Goal: Task Accomplishment & Management: Use online tool/utility

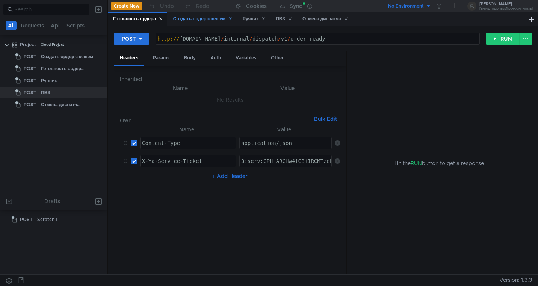
type textarea "3:serv:CPH_ARCHw4fGBiIRCMTzehCq33sgg43MkaXU_gE:M27yfImAg_0Q6GiFJmdQU1Xw1fmXUT8e…"
click at [195, 20] on div "Создать ордер с кешем" at bounding box center [202, 19] width 59 height 8
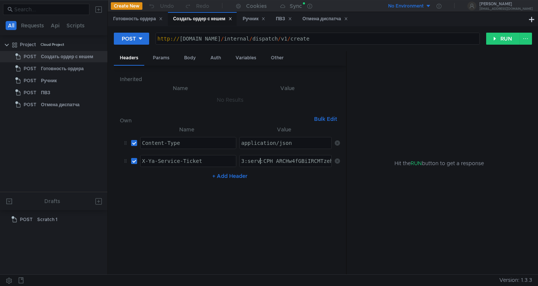
paste textarea "3_ARDFtpHGBiIRCMTzehCq33sgg43MkaXU_gE:PGACgSozSpDoza9TfyBCU5VjfB2BRQIJSgaf6MYSW…"
type textarea "3:serv:CP3_ARDFtpHGBiIRCMTzehCq33sgg43MkaXU_gE:PGACgSozSpDoza9TfyBCU5VjfB2BRQIJ…"
click at [138, 18] on div "Готовность ордера" at bounding box center [138, 19] width 50 height 8
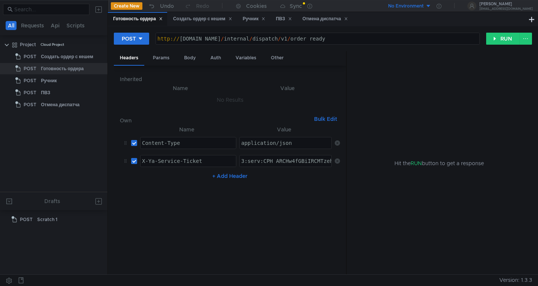
paste textarea "3_ARDFtpHGBiIRCMTzehCq33sgg43MkaXU_gE:PGACgSozSpDoza9TfyBCU5VjfB2BRQIJSgaf6MYSW…"
type textarea "3:serv:CP3_ARDFtpHGBiIRCMTzehCq33sgg43MkaXU_gE:PGACgSozSpDoza9TfyBCU5VjfB2BRQIJ…"
click at [248, 20] on div "Ручник" at bounding box center [254, 19] width 23 height 8
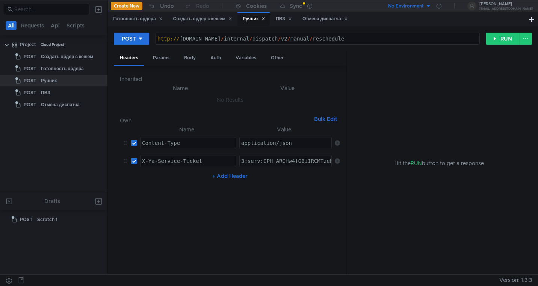
paste textarea "3_ARDFtpHGBiIRCMTzehCq33sgg43MkaXU_gE:PGACgSozSpDoza9TfyBCU5VjfB2BRQIJSgaf6MYSW…"
type textarea "3:serv:CP3_ARDFtpHGBiIRCMTzehCq33sgg43MkaXU_gE:PGACgSozSpDoza9TfyBCU5VjfB2BRQIJ…"
click at [283, 19] on div "ПВЗ" at bounding box center [284, 19] width 16 height 8
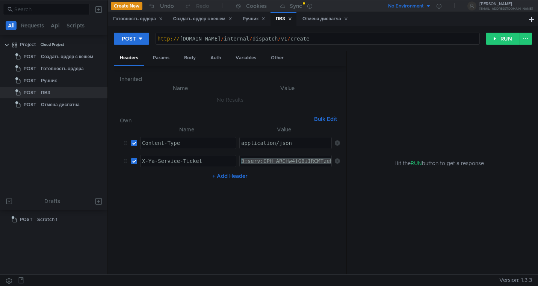
paste textarea "3_ARDFtpHGBiIRCMTzehCq33sgg43MkaXU_gE:PGACgSozSpDoza9TfyBCU5VjfB2BRQIJSgaf6MYSW…"
type textarea "3:serv:CP3_ARDFtpHGBiIRCMTzehCq33sgg43MkaXU_gE:PGACgSozSpDoza9TfyBCU5VjfB2BRQIJ…"
click at [323, 19] on div "Отмена диспатча" at bounding box center [325, 19] width 45 height 8
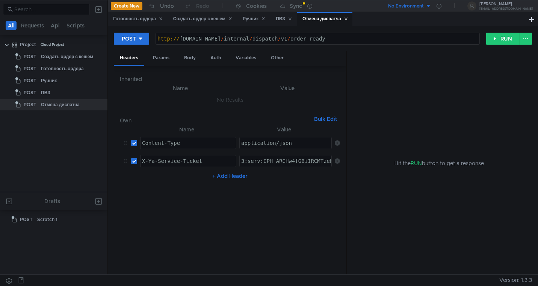
paste textarea "3_ARDFtpHGBiIRCMTzehCq33sgg43MkaXU_gE:PGACgSozSpDoza9TfyBCU5VjfB2BRQIJSgaf6MYSW…"
type textarea "3:serv:CP3_ARDFtpHGBiIRCMTzehCq33sgg43MkaXU_gE:PGACgSozSpDoza9TfyBCU5VjfB2BRQIJ…"
click at [270, 194] on nz-table "Name Value Content-Type ההההההההההההההההההההההההההההההההההההההההההההההההההההההה…" at bounding box center [230, 197] width 220 height 144
click at [191, 20] on div "Создать ордер с кешем" at bounding box center [202, 19] width 59 height 8
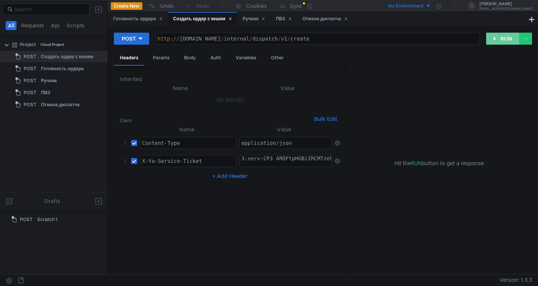
click at [502, 41] on button "RUN" at bounding box center [502, 39] width 33 height 12
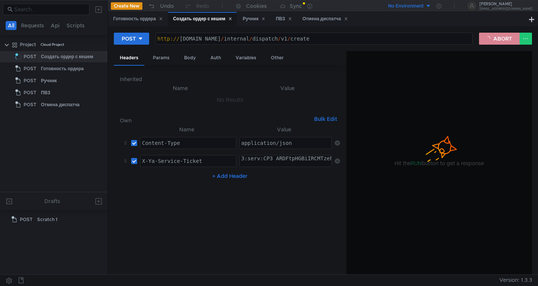
click at [502, 41] on button "ABORT" at bounding box center [499, 39] width 41 height 12
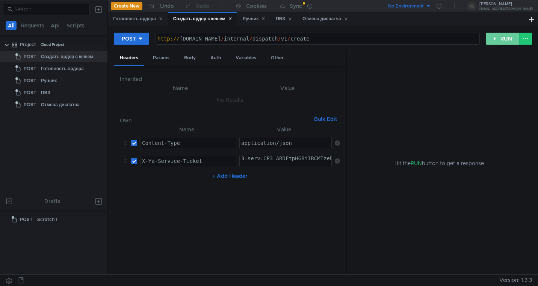
click at [502, 41] on button "RUN" at bounding box center [502, 39] width 33 height 12
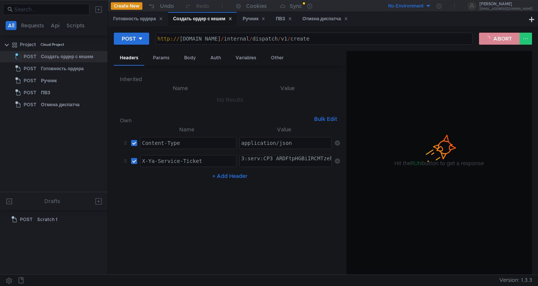
click at [502, 41] on button "ABORT" at bounding box center [499, 39] width 41 height 12
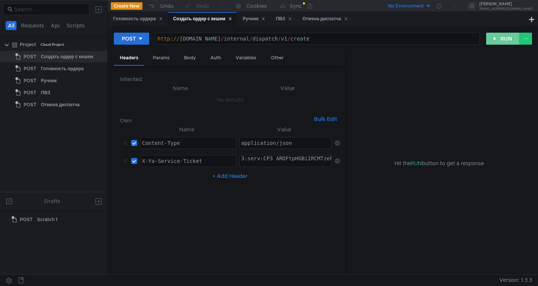
click at [502, 41] on button "RUN" at bounding box center [502, 39] width 33 height 12
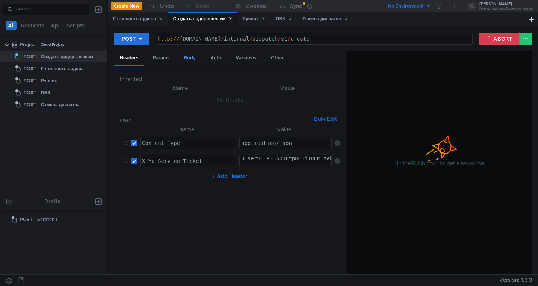
click at [189, 58] on div "Body" at bounding box center [190, 58] width 24 height 14
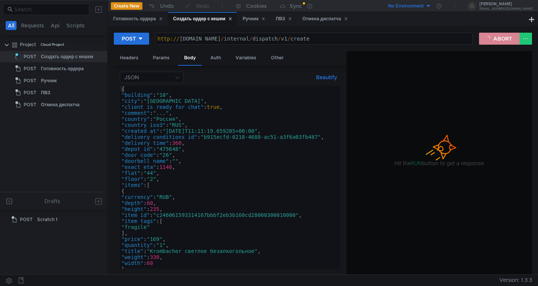
click at [508, 40] on button "ABORT" at bounding box center [499, 39] width 41 height 12
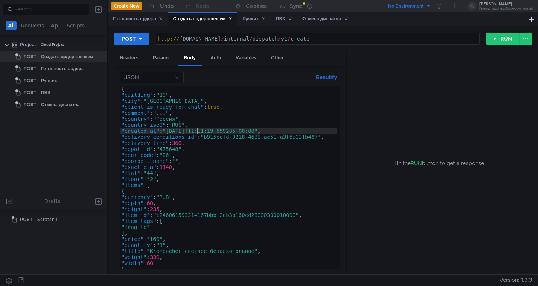
click at [198, 131] on div "{ "building" : "10" , "city" : "Москва" , "client_is_ready_for_chat" : true , "…" at bounding box center [233, 183] width 227 height 195
click at [201, 132] on div "{ "building" : "10" , "city" : "Москва" , "client_is_ready_for_chat" : true , "…" at bounding box center [233, 183] width 227 height 195
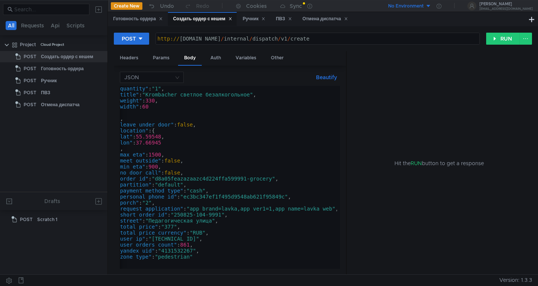
click at [224, 216] on div ""quantity" : "1" , "title" : "Krombacher светлое безалкогольное" , "weight" : 3…" at bounding box center [228, 182] width 227 height 192
click at [249, 179] on div ""quantity" : "1" , "title" : "Krombacher светлое безалкогольное" , "weight" : 3…" at bounding box center [228, 182] width 227 height 192
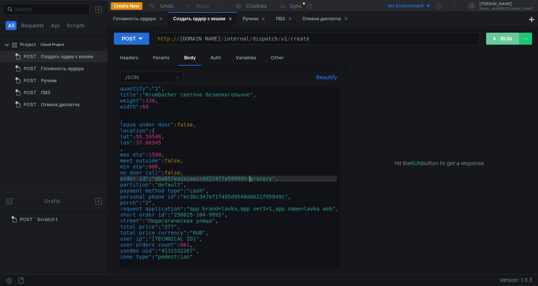
click at [499, 39] on button "RUN" at bounding box center [502, 39] width 33 height 12
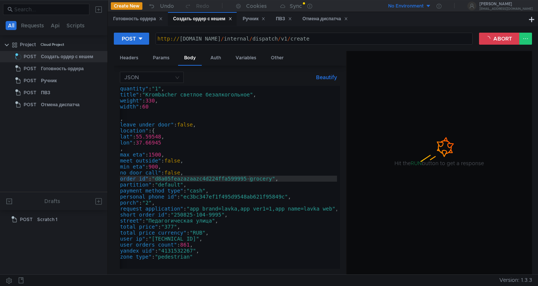
click at [504, 32] on div "POST http:// grocery-dispatch.lavka.tst.yandex.net / internal / dispatch / v1 /…" at bounding box center [323, 41] width 418 height 19
click at [502, 38] on button "ABORT" at bounding box center [499, 39] width 41 height 12
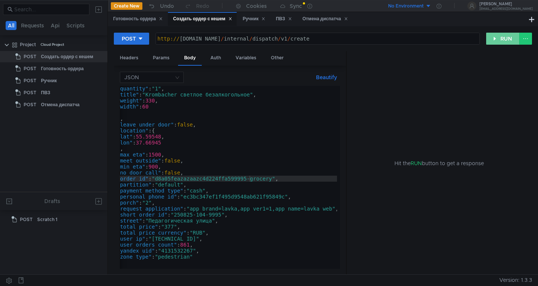
click at [502, 38] on button "RUN" at bounding box center [502, 39] width 33 height 12
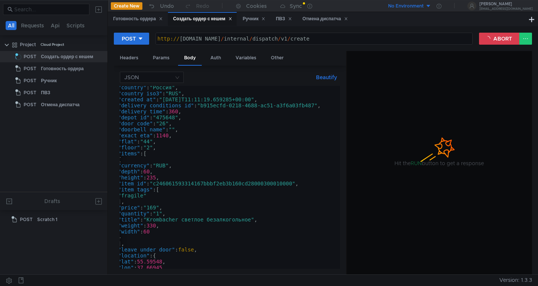
scroll to position [0, 0]
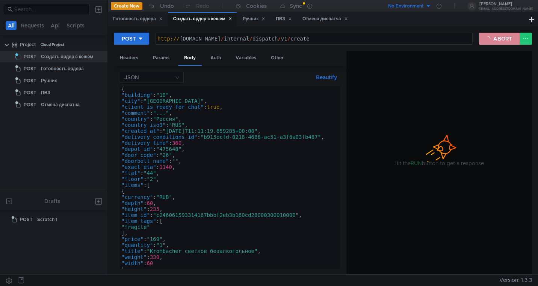
click at [500, 38] on button "ABORT" at bounding box center [499, 39] width 41 height 12
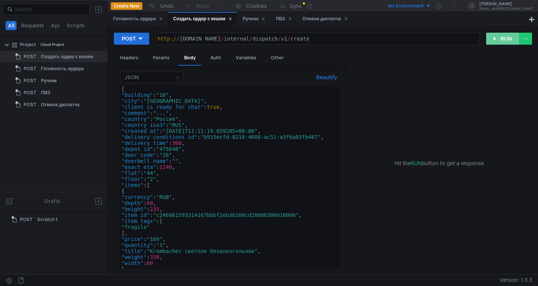
click at [500, 38] on button "RUN" at bounding box center [502, 39] width 33 height 12
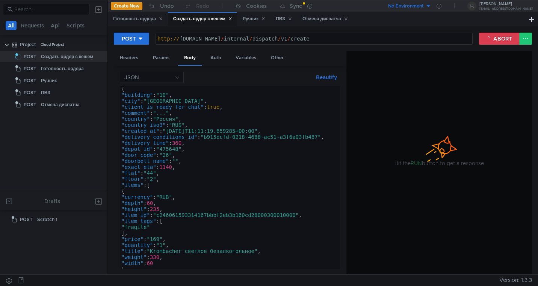
type textarea ""depot_id": "475648","
click at [204, 150] on div "{ "building" : "10" , "city" : "Москва" , "client_is_ready_for_chat" : true , "…" at bounding box center [233, 182] width 227 height 192
click at [494, 37] on button "ABORT" at bounding box center [499, 39] width 41 height 12
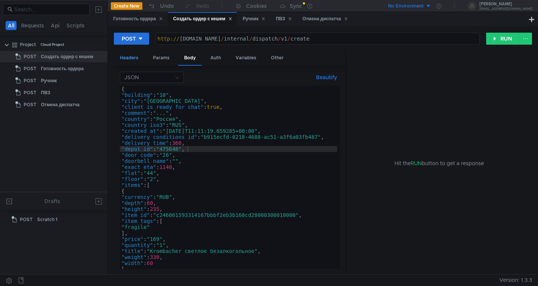
click at [125, 59] on div "Headers" at bounding box center [129, 58] width 30 height 14
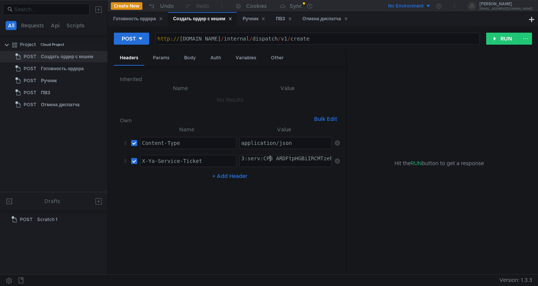
click at [305, 201] on nz-table "Name Value Content-Type ההההההההההההההההההההההההההההההההההההההההההההההההההההההה…" at bounding box center [230, 197] width 220 height 144
click at [504, 38] on button "RUN" at bounding box center [502, 39] width 33 height 12
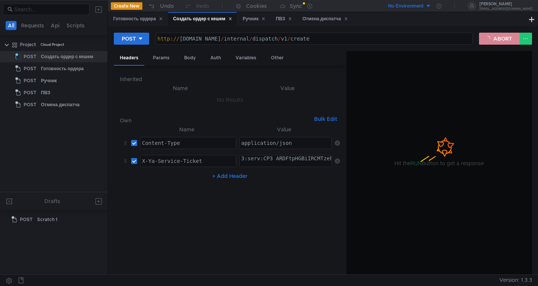
click at [504, 38] on button "ABORT" at bounding box center [499, 39] width 41 height 12
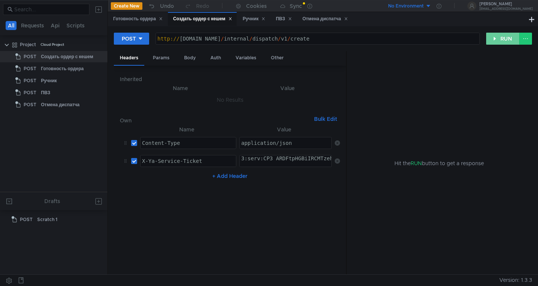
click at [504, 38] on button "RUN" at bounding box center [502, 39] width 33 height 12
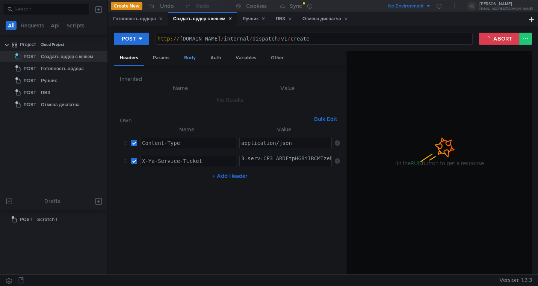
click at [191, 57] on div "Body" at bounding box center [190, 58] width 24 height 14
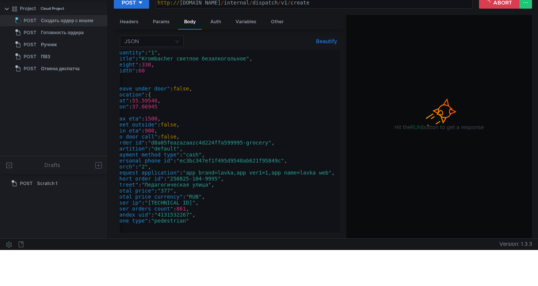
scroll to position [0, 0]
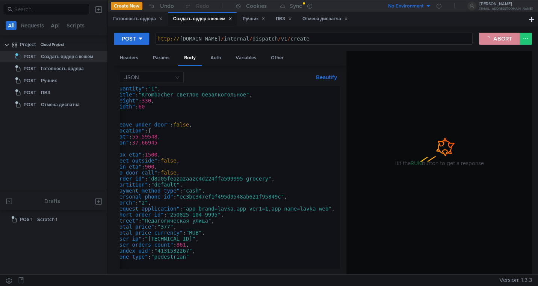
click at [489, 39] on button "ABORT" at bounding box center [499, 39] width 41 height 12
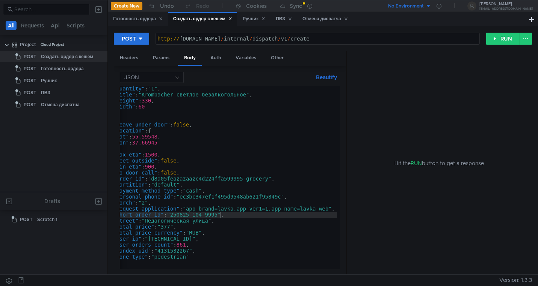
click at [220, 215] on div ""quantity" : "1" , "title" : "Krombacher светлое безалкогольное" , "weight" : 3…" at bounding box center [225, 182] width 227 height 192
click at [245, 180] on div ""quantity" : "1" , "title" : "Krombacher светлое безалкогольное" , "weight" : 3…" at bounding box center [225, 182] width 227 height 192
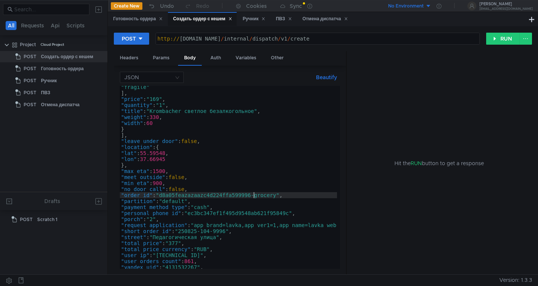
scroll to position [0, 0]
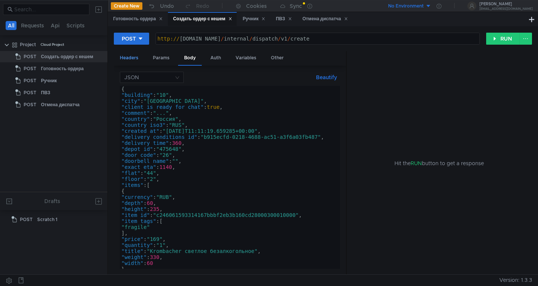
type textarea ""order_id": "d8a05feazazaazc4d224ffa599996-grocery","
click at [129, 60] on div "Headers" at bounding box center [129, 58] width 30 height 14
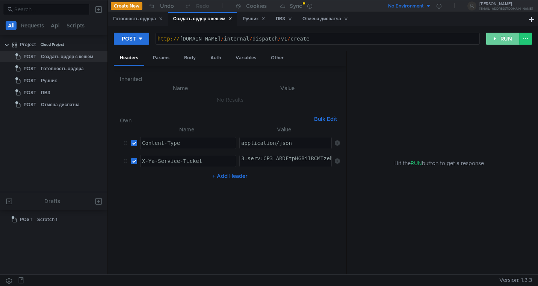
click at [502, 42] on button "RUN" at bounding box center [502, 39] width 33 height 12
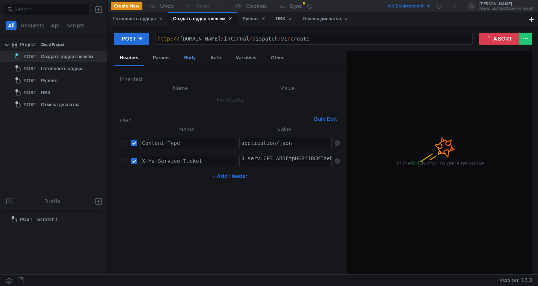
click at [188, 59] on div "Body" at bounding box center [190, 58] width 24 height 14
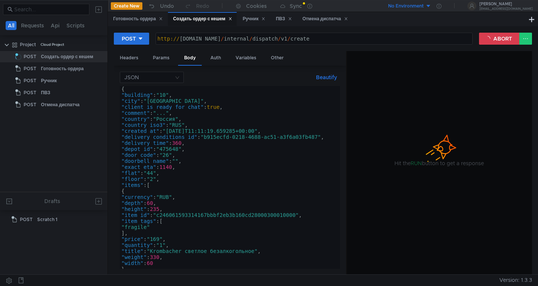
click at [209, 131] on div "{ "building" : "10" , "city" : "Москва" , "client_is_ready_for_chat" : true , "…" at bounding box center [233, 182] width 227 height 192
type textarea ""created_at": "2025-09-12T11:11:19.659285+00:00","
click at [498, 36] on button "ABORT" at bounding box center [499, 39] width 41 height 12
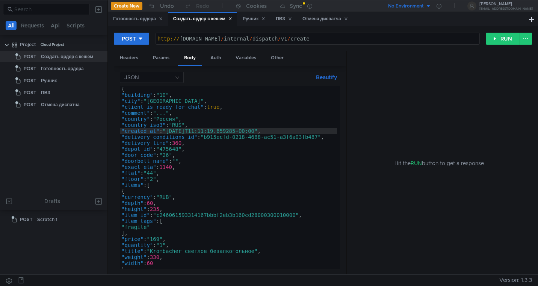
click at [209, 129] on div "{ "building" : "10" , "city" : "Москва" , "client_is_ready_for_chat" : true , "…" at bounding box center [233, 182] width 227 height 192
type textarea ""created_at": "2025-09-12T10:11:19.659285+00:00","
click at [500, 39] on button "RUN" at bounding box center [502, 39] width 33 height 12
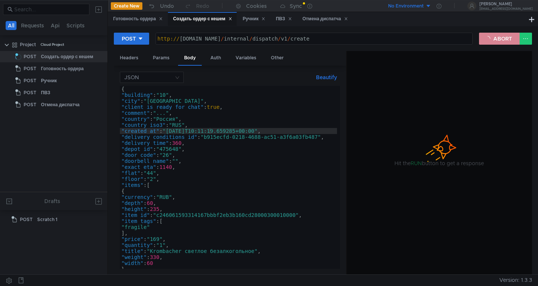
click at [500, 39] on button "ABORT" at bounding box center [499, 39] width 41 height 12
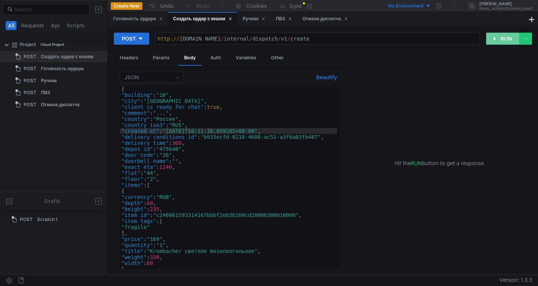
click at [500, 39] on button "RUN" at bounding box center [502, 39] width 33 height 12
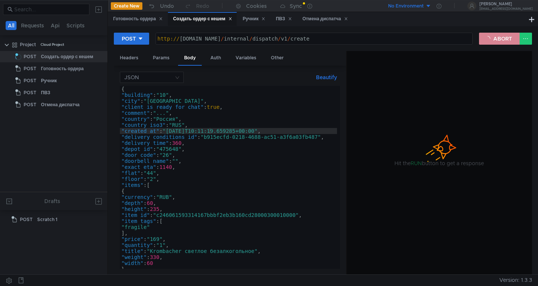
click at [500, 39] on button "ABORT" at bounding box center [499, 39] width 41 height 12
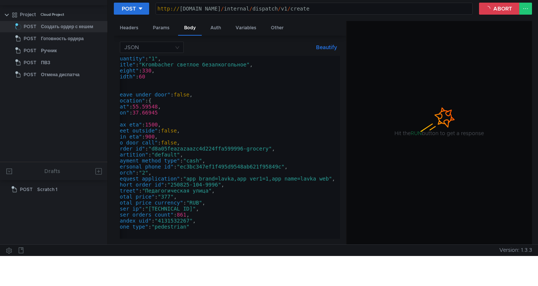
scroll to position [0, 0]
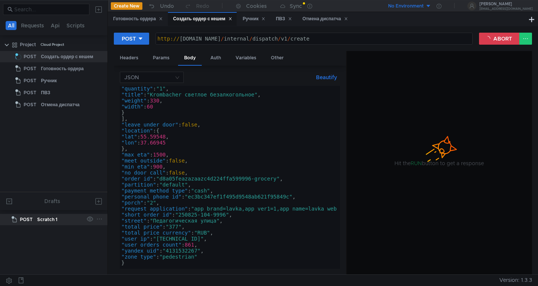
click at [47, 222] on div "Scratch 1" at bounding box center [47, 219] width 20 height 11
click at [100, 220] on icon at bounding box center [99, 219] width 6 height 6
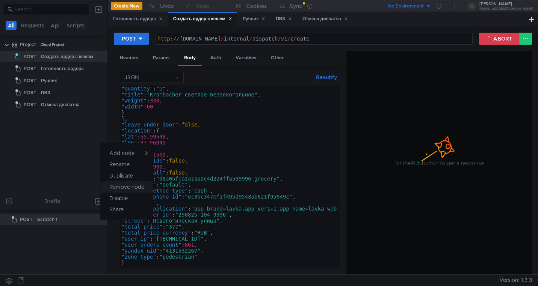
click at [126, 187] on app-tour-anchor "Remove node" at bounding box center [126, 187] width 35 height 9
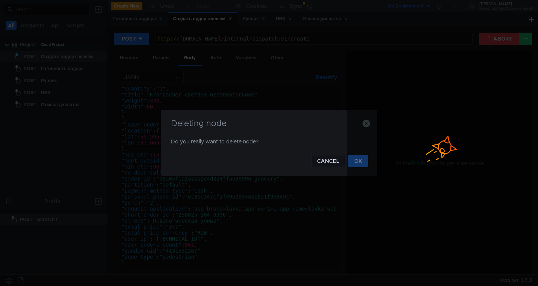
click at [358, 161] on div at bounding box center [439, 163] width 185 height 224
click at [360, 164] on div at bounding box center [439, 163] width 185 height 224
click at [356, 164] on div at bounding box center [439, 163] width 185 height 224
click at [367, 130] on div at bounding box center [439, 141] width 185 height 23
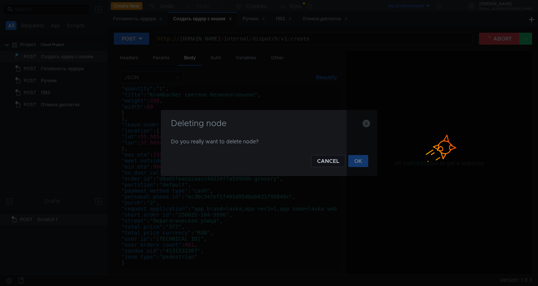
click at [368, 125] on div at bounding box center [439, 163] width 185 height 224
click at [417, 114] on div at bounding box center [439, 163] width 185 height 224
click at [326, 159] on button "CANCEL" at bounding box center [328, 161] width 34 height 12
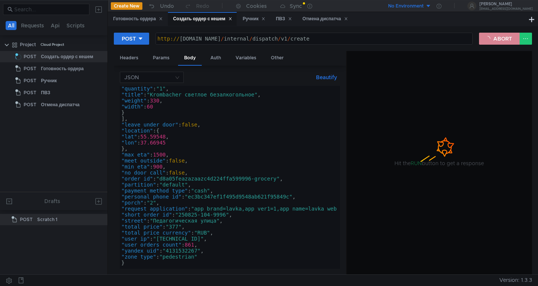
click at [499, 43] on button "ABORT" at bounding box center [499, 39] width 41 height 12
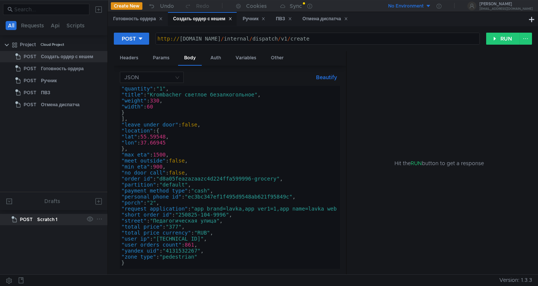
click at [100, 221] on icon at bounding box center [99, 219] width 6 height 6
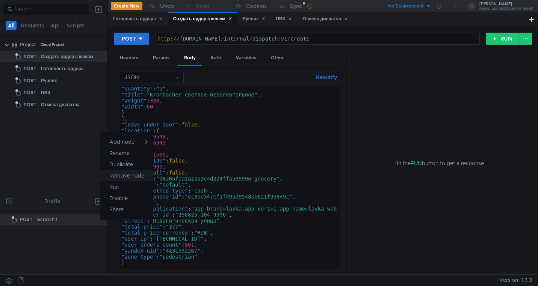
click at [125, 175] on app-tour-anchor "Remove node" at bounding box center [126, 175] width 35 height 9
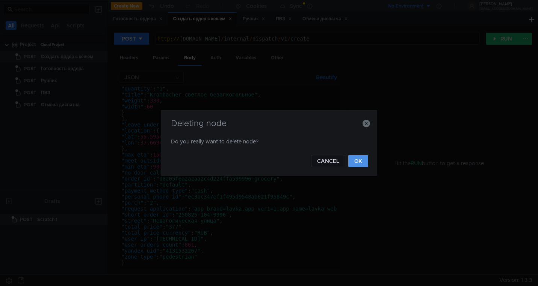
click at [358, 162] on button "OK" at bounding box center [358, 161] width 20 height 12
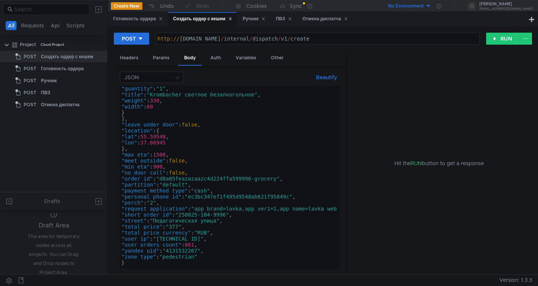
click at [347, 136] on div "Hit the RUN button to get a response" at bounding box center [439, 163] width 185 height 224
drag, startPoint x: 346, startPoint y: 140, endPoint x: 354, endPoint y: 140, distance: 8.3
click at [354, 140] on as-split "Headers Params Body Auth Variables Other JSON Beautify "created_at": "2025-09-1…" at bounding box center [323, 163] width 418 height 224
click at [163, 57] on div "Params" at bounding box center [161, 58] width 29 height 14
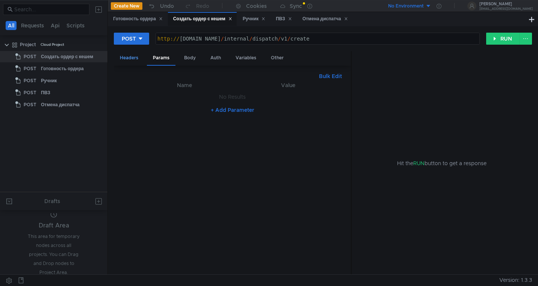
click at [129, 62] on div "Headers" at bounding box center [129, 58] width 30 height 14
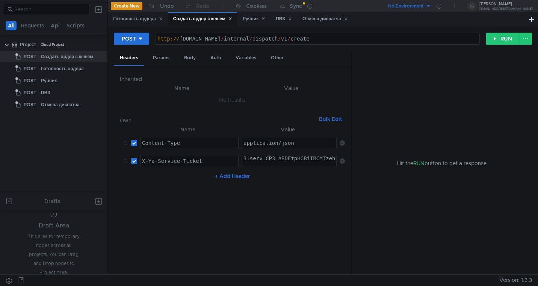
click at [188, 58] on div "Body" at bounding box center [190, 58] width 24 height 14
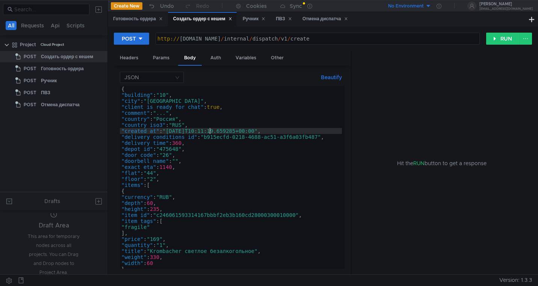
click at [209, 132] on div "{ "building" : "10" , "city" : "Москва" , "client_is_ready_for_chat" : true , "…" at bounding box center [233, 182] width 227 height 192
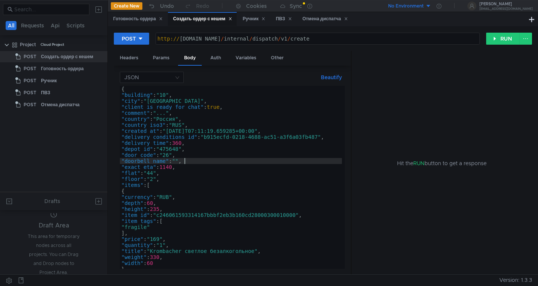
click at [245, 159] on div "{ "building" : "10" , "city" : "Москва" , "client_is_ready_for_chat" : true , "…" at bounding box center [233, 182] width 227 height 192
type textarea ""doorbell_name": "","
click at [507, 41] on button "RUN" at bounding box center [502, 39] width 33 height 12
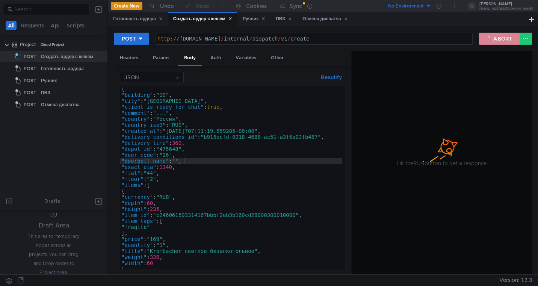
click at [507, 41] on button "ABORT" at bounding box center [499, 39] width 41 height 12
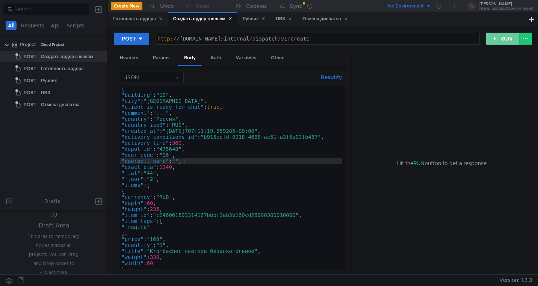
click at [507, 41] on button "RUN" at bounding box center [502, 39] width 33 height 12
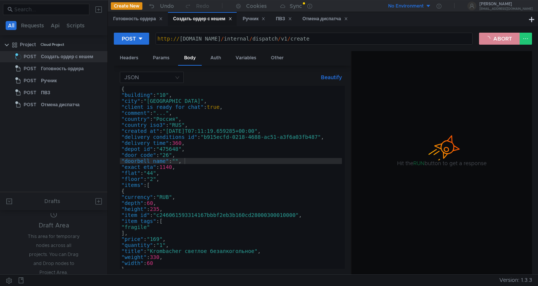
click at [507, 41] on button "ABORT" at bounding box center [499, 39] width 41 height 12
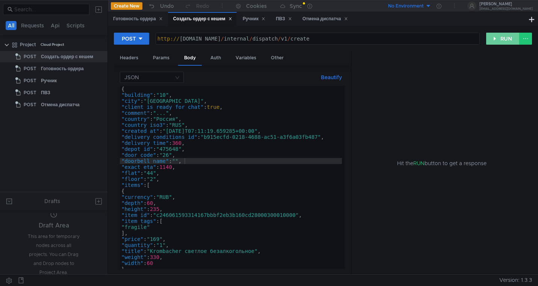
click at [507, 41] on button "RUN" at bounding box center [502, 39] width 33 height 12
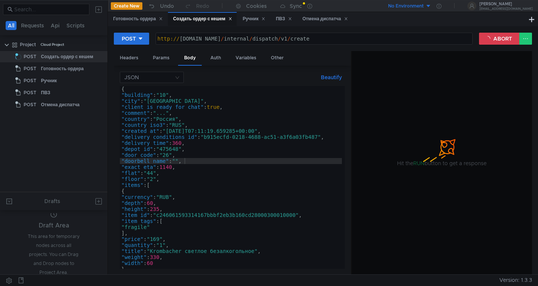
scroll to position [0, 5]
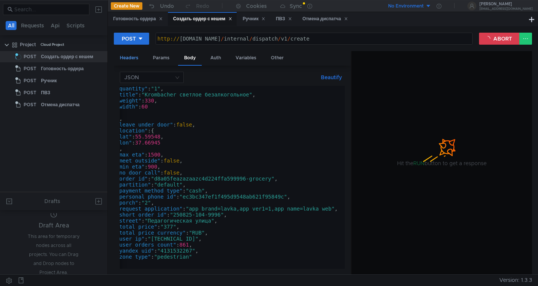
click at [126, 59] on div "Headers" at bounding box center [129, 58] width 30 height 14
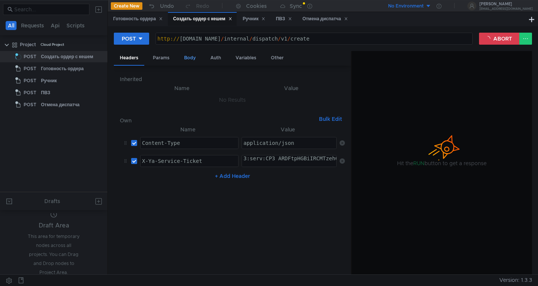
click at [181, 54] on div "Body" at bounding box center [190, 58] width 24 height 14
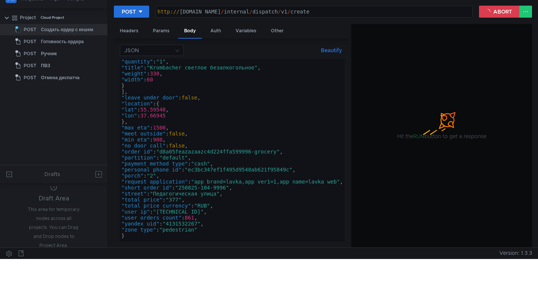
scroll to position [0, 0]
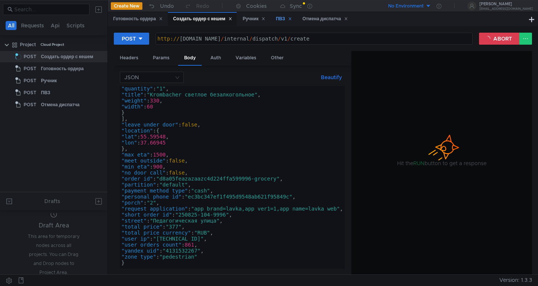
click at [282, 17] on div "ПВЗ" at bounding box center [284, 19] width 16 height 8
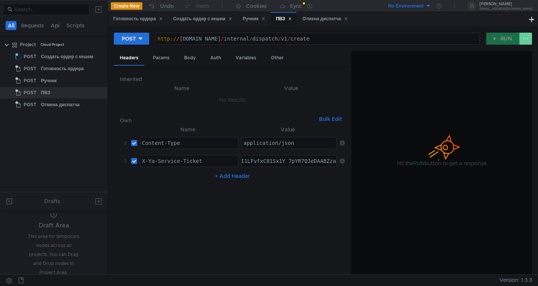
click at [526, 41] on button at bounding box center [525, 39] width 13 height 12
click at [526, 41] on div at bounding box center [269, 143] width 538 height 286
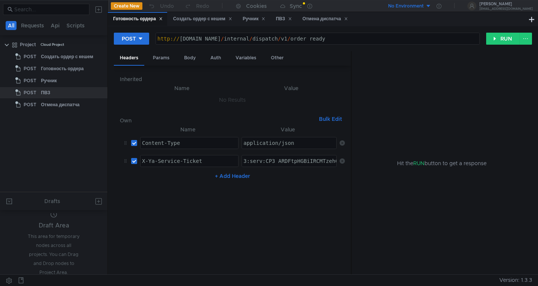
type textarea "3:serv:CP3_ARDFtpHGBiIRCMTzehCq33sgg43MkaXU_gE:PGACgSozSpDoza9TfyBCU5VjfB2BRQIJ…"
click at [201, 20] on div "Создать ордер с кешем" at bounding box center [202, 19] width 59 height 8
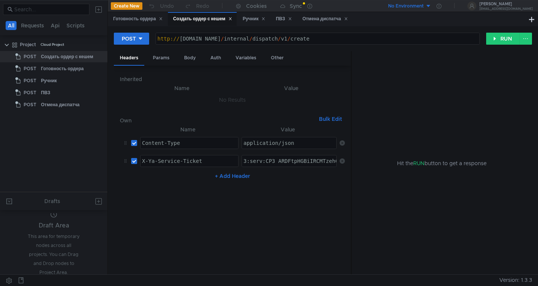
type textarea "3:serv:CP3_ARDFtpHGBiIRCMTzehCq33sgg43MkaXU_gE:PGACgSozSpDoza9TfyBCU5VjfB2BRQIJ…"
click at [283, 192] on nz-table "Name Value Content-Type ההההההההההההההההההההההההההההההההההההההההההההההההההההההה…" at bounding box center [232, 197] width 225 height 144
click at [190, 54] on div "Body" at bounding box center [190, 58] width 24 height 14
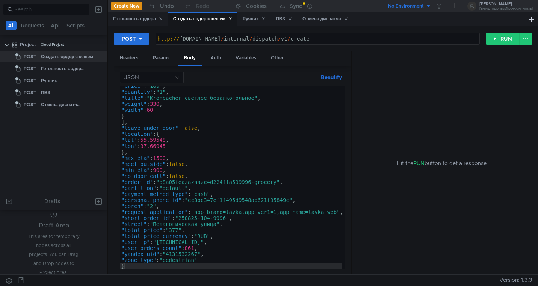
scroll to position [157, 0]
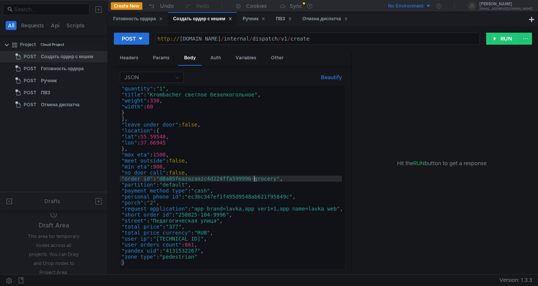
click at [254, 180] on div ""quantity" : "1" , "title" : "Krombacher светлое безалкогольное" , "weight" : 3…" at bounding box center [233, 182] width 227 height 192
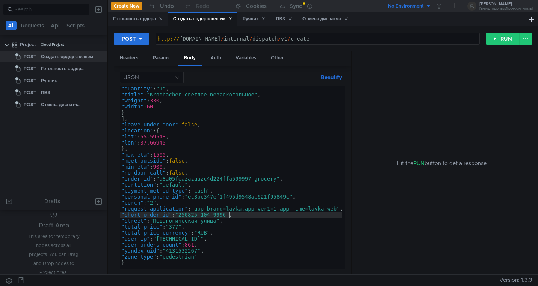
click at [229, 216] on div ""quantity" : "1" , "title" : "Krombacher светлое безалкогольное" , "weight" : 3…" at bounding box center [233, 182] width 227 height 192
type textarea ""short_order_id": "250825-104-9997","
click at [496, 37] on button "RUN" at bounding box center [502, 39] width 33 height 12
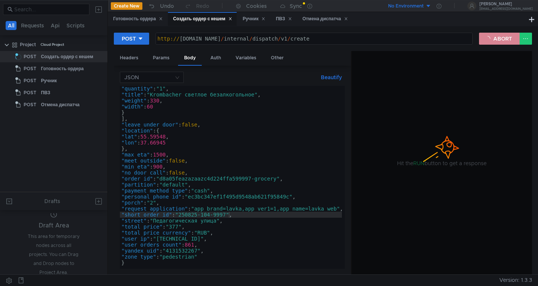
click at [496, 37] on button "ABORT" at bounding box center [499, 39] width 41 height 12
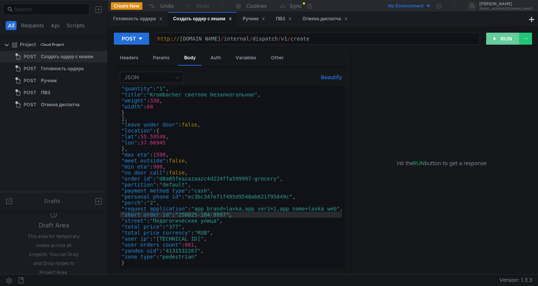
click at [496, 37] on button "RUN" at bounding box center [502, 39] width 33 height 12
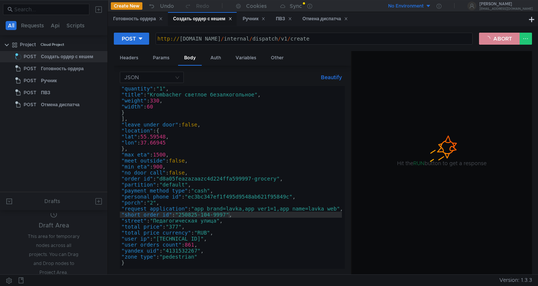
click at [498, 39] on button "ABORT" at bounding box center [499, 39] width 41 height 12
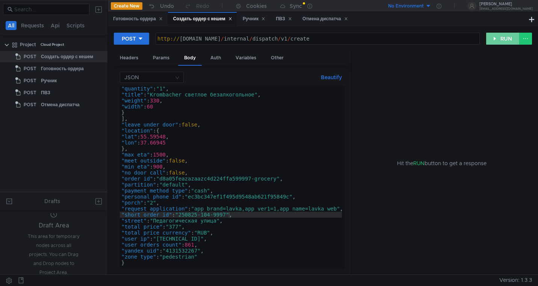
click at [498, 39] on button "RUN" at bounding box center [502, 39] width 33 height 12
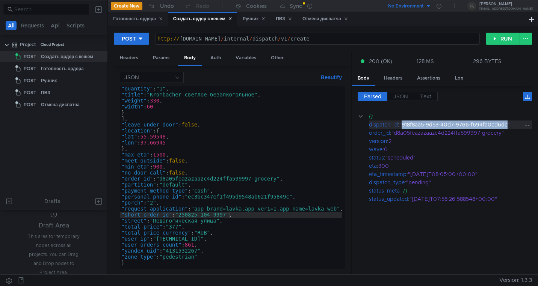
drag, startPoint x: 510, startPoint y: 126, endPoint x: 404, endPoint y: 123, distance: 105.6
click at [404, 123] on div ""918f8aa5-9d53-40d7-9766-f694fa0cd6dc"" at bounding box center [461, 125] width 124 height 8
copy div "918f8aa5-9d53-40d7-9766-f694fa0cd6dc"
click at [134, 18] on div "Готовность ордера" at bounding box center [138, 19] width 50 height 8
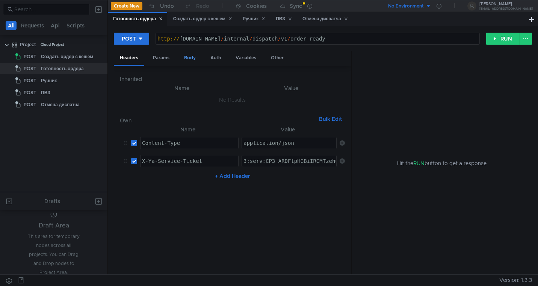
click at [187, 61] on div "Body" at bounding box center [190, 58] width 24 height 14
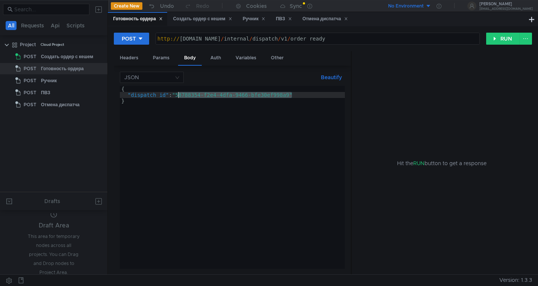
drag, startPoint x: 292, startPoint y: 94, endPoint x: 178, endPoint y: 95, distance: 113.5
click at [178, 95] on div "{ "dispatch_id" : "58788354-f2e4-4dfa-9466-bfe30ef998a9" }" at bounding box center [232, 183] width 225 height 195
paste textarea "918f8aa5-9d53-40d7-9766-f694fa0cd6dc"
type textarea ""dispatch_id": "918f8aa5-9d53-40d7-9766-f694fa0cd6dc""
click at [502, 42] on button "RUN" at bounding box center [502, 39] width 33 height 12
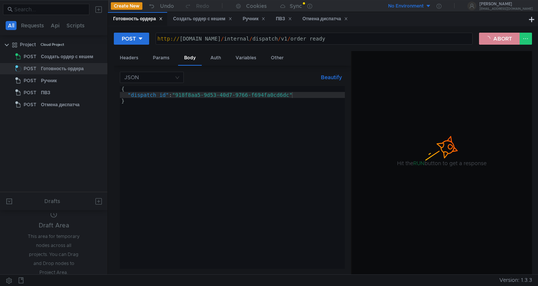
click at [501, 38] on button "ABORT" at bounding box center [499, 39] width 41 height 12
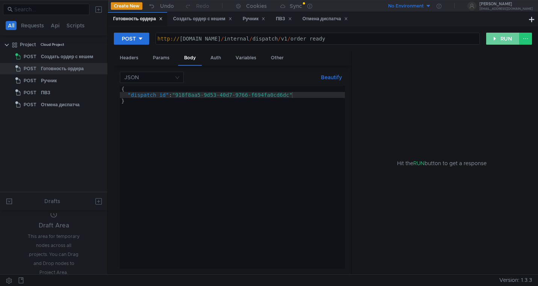
click at [501, 38] on button "RUN" at bounding box center [502, 39] width 33 height 12
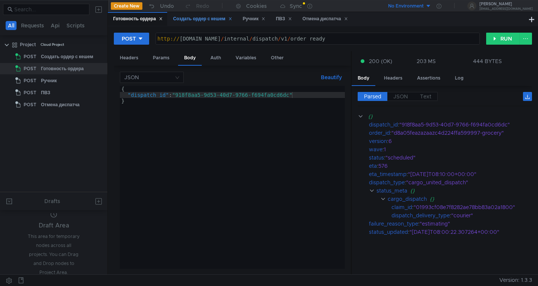
click at [195, 20] on div "Создать ордер с кешем" at bounding box center [202, 19] width 59 height 8
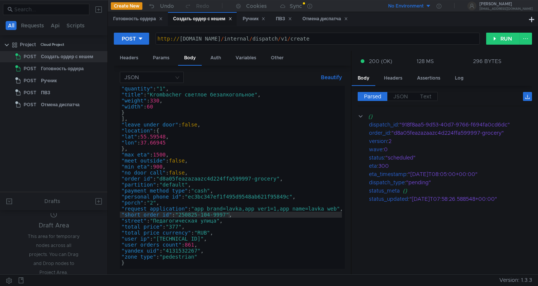
click at [253, 178] on div ""quantity" : "1" , "title" : "Krombacher светлое безалкогольное" , "weight" : 3…" at bounding box center [233, 182] width 227 height 192
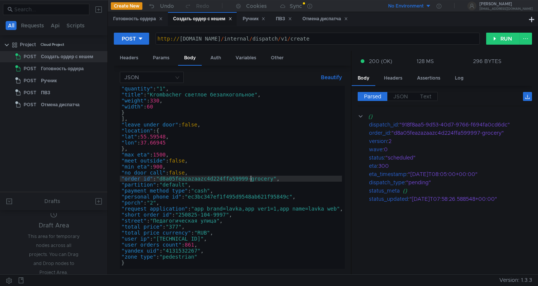
scroll to position [0, 10]
click at [229, 216] on div ""quantity" : "1" , "title" : "Krombacher светлое безалкогольное" , "weight" : 3…" at bounding box center [233, 182] width 227 height 192
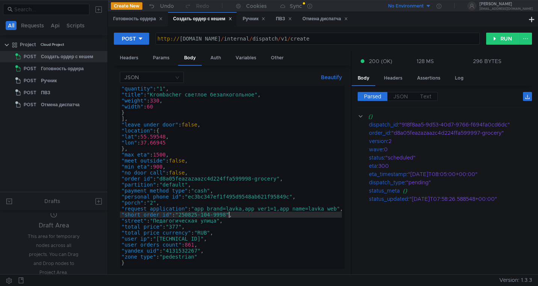
scroll to position [0, 8]
type textarea ""short_order_id": "250825-104-9998","
click at [499, 39] on button "RUN" at bounding box center [502, 39] width 33 height 12
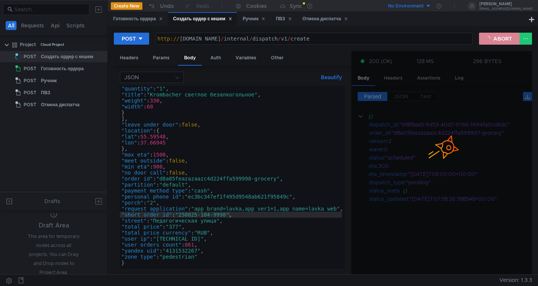
click at [499, 39] on button "ABORT" at bounding box center [499, 39] width 41 height 12
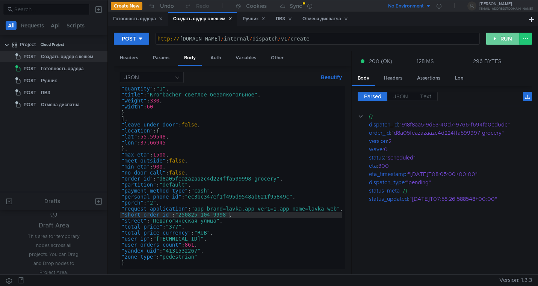
click at [499, 39] on button "RUN" at bounding box center [502, 39] width 33 height 12
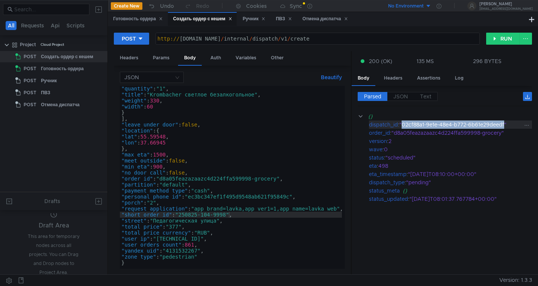
drag, startPoint x: 508, startPoint y: 125, endPoint x: 404, endPoint y: 123, distance: 104.1
click at [404, 123] on div ""02cf88a1-9e1e-48e4-b772-6b61e29deedf"" at bounding box center [461, 125] width 124 height 8
copy div "02cf88a1-9e1e-48e4-b772-6b61e29deedf"
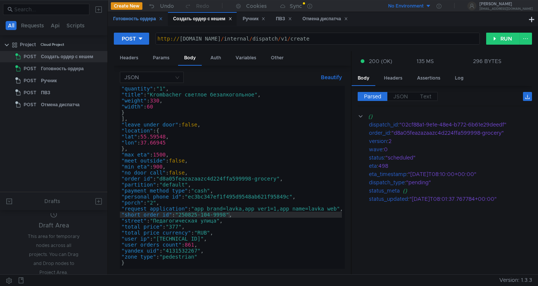
click at [131, 15] on div "Готовность ордера" at bounding box center [138, 19] width 50 height 8
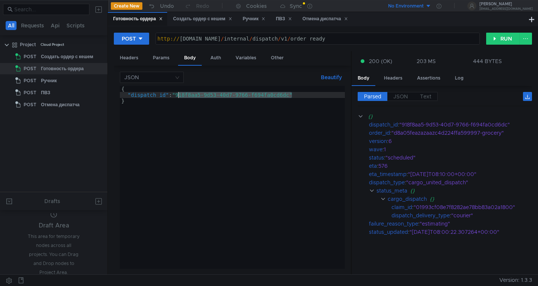
drag, startPoint x: 292, startPoint y: 94, endPoint x: 178, endPoint y: 97, distance: 113.5
click at [178, 97] on div "{ "dispatch_id" : "918f8aa5-9d53-40d7-9766-f694fa0cd6dc" }" at bounding box center [232, 183] width 225 height 195
paste textarea "02cf88a1-9e1e-48e4-b772-6b61e29deedf"
type textarea ""dispatch_id": "02cf88a1-9e1e-48e4-b772-6b61e29deedf""
click at [506, 41] on button "RUN" at bounding box center [502, 39] width 33 height 12
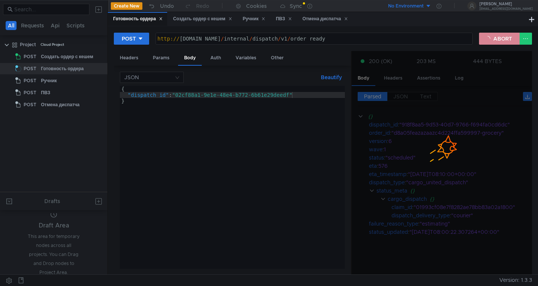
click at [506, 41] on button "ABORT" at bounding box center [499, 39] width 41 height 12
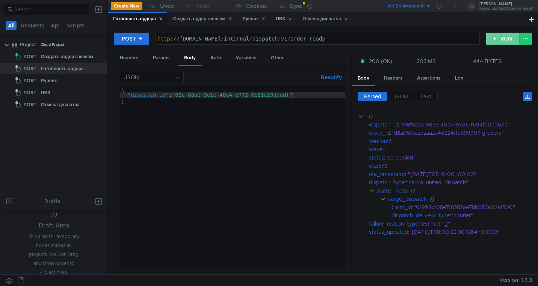
click at [506, 41] on button "RUN" at bounding box center [502, 39] width 33 height 12
click at [203, 20] on div "Создать ордер с кешем" at bounding box center [202, 19] width 59 height 8
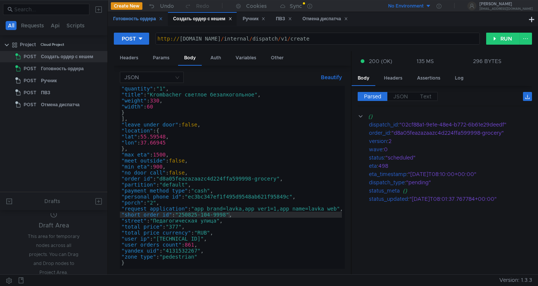
click at [136, 21] on div "Готовность ордера" at bounding box center [138, 19] width 50 height 8
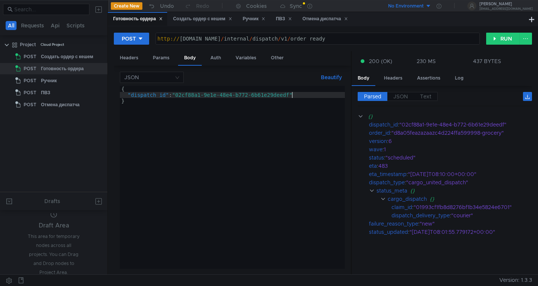
click at [292, 97] on div "{ "dispatch_id" : "02cf88a1-9e1e-48e4-b772-6b61e29deedf" }" at bounding box center [232, 183] width 225 height 195
drag, startPoint x: 292, startPoint y: 96, endPoint x: 178, endPoint y: 95, distance: 113.1
click at [178, 95] on div "{ "dispatch_id" : "02cf88a1-9e1e-48e4-b772-6b61e29deedf" }" at bounding box center [232, 183] width 225 height 195
paste textarea "6f4d74b7-87b4-4734-bd11-a4395e9bcd79"
type textarea ""dispatch_id": "6f4d74b7-87b4-4734-bd11-a4395e9bcd79""
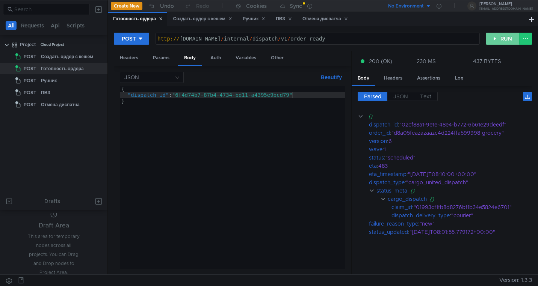
click at [495, 38] on button "RUN" at bounding box center [502, 39] width 33 height 12
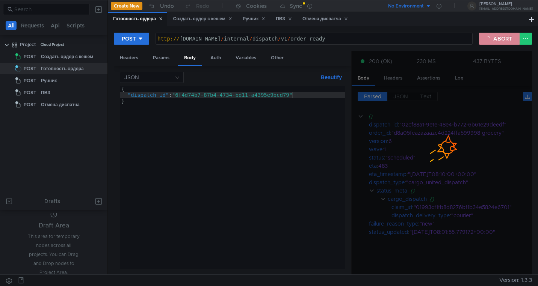
click at [495, 38] on button "ABORT" at bounding box center [499, 39] width 41 height 12
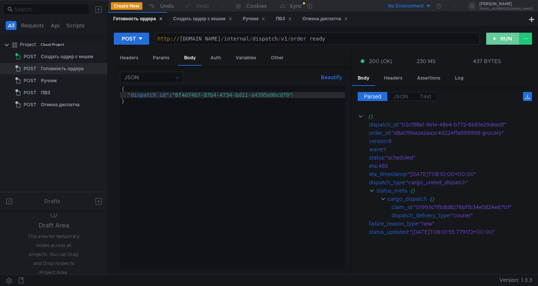
click at [495, 38] on button "RUN" at bounding box center [502, 39] width 33 height 12
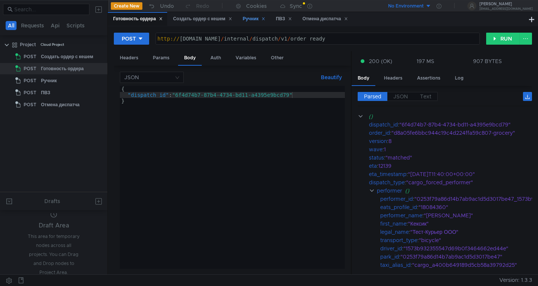
click at [252, 20] on div "Ручник" at bounding box center [254, 19] width 23 height 8
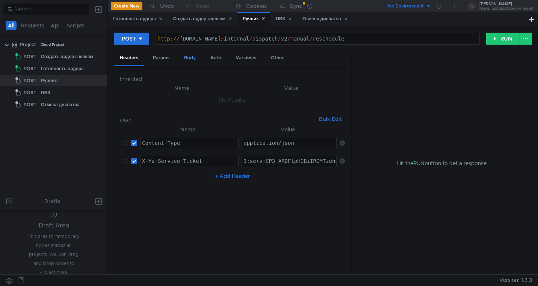
click at [188, 58] on div "Body" at bounding box center [190, 58] width 24 height 14
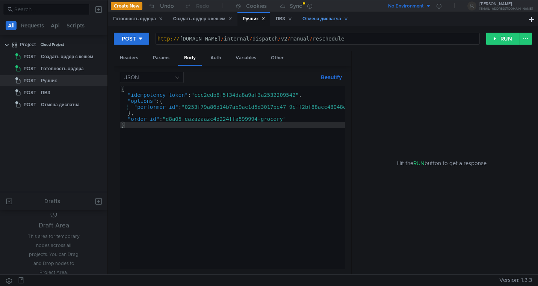
click at [315, 24] on div "Отмена диспатча" at bounding box center [324, 19] width 55 height 14
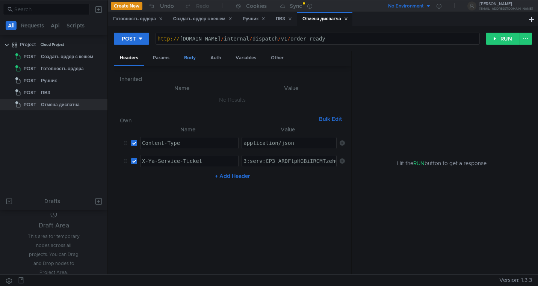
click at [188, 54] on div "Body" at bounding box center [190, 58] width 24 height 14
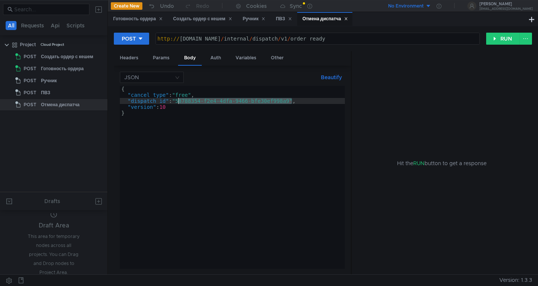
drag, startPoint x: 292, startPoint y: 103, endPoint x: 179, endPoint y: 103, distance: 113.5
click at [179, 103] on div "{ "cancel_type" : "free" , "dispatch_id" : "58788354-f2e4-4dfa-9466-bfe30ef998a…" at bounding box center [232, 183] width 225 height 195
paste textarea "6f4d74b7-87b4-4734-bd11-a4395e9bcd79"
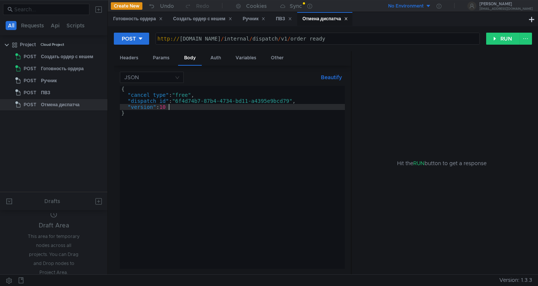
click at [171, 110] on div "{ "cancel_type" : "free" , "dispatch_id" : "6f4d74b7-87b4-4734-bd11-a4395e9bcd7…" at bounding box center [232, 183] width 225 height 195
type textarea ""version": 1"
click at [501, 38] on button "RUN" at bounding box center [502, 39] width 33 height 12
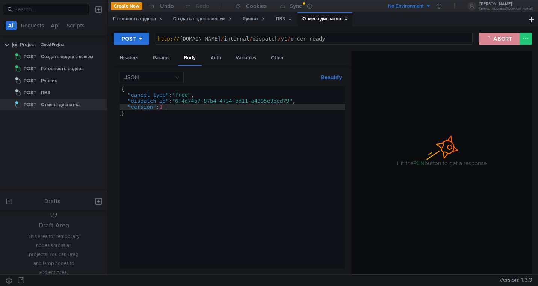
click at [500, 38] on button "ABORT" at bounding box center [499, 39] width 41 height 12
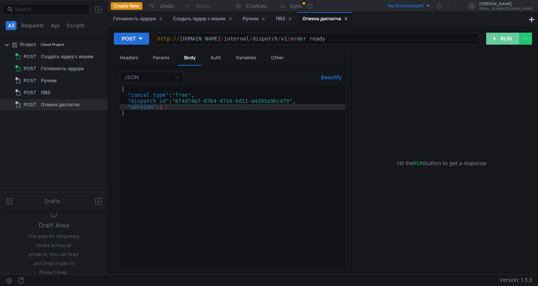
click at [500, 38] on button "RUN" at bounding box center [502, 39] width 33 height 12
